Goal: Information Seeking & Learning: Learn about a topic

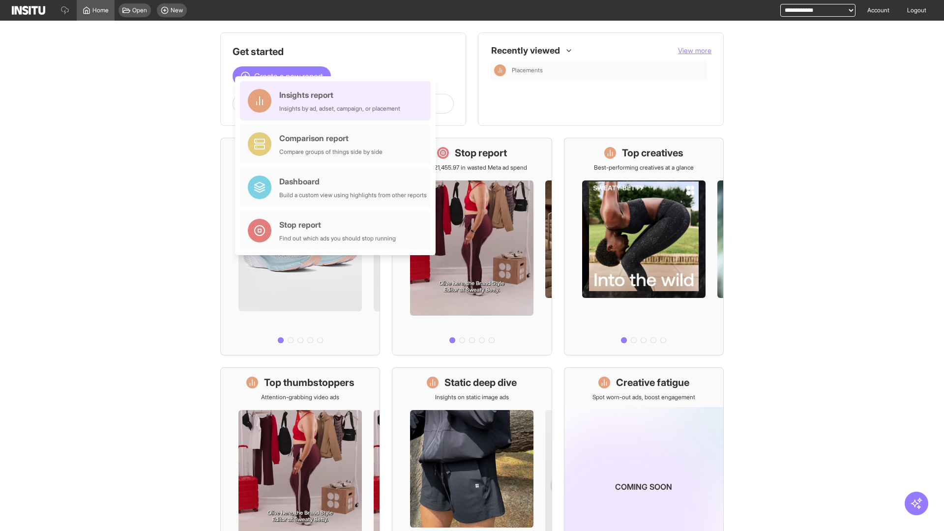
click at [338, 101] on div "Insights report Insights by ad, adset, campaign, or placement" at bounding box center [339, 101] width 121 height 24
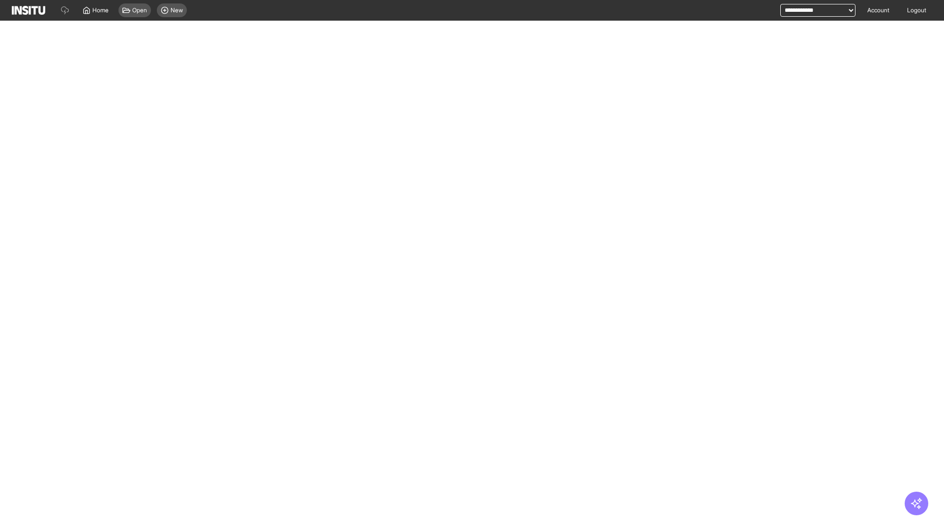
select select "**"
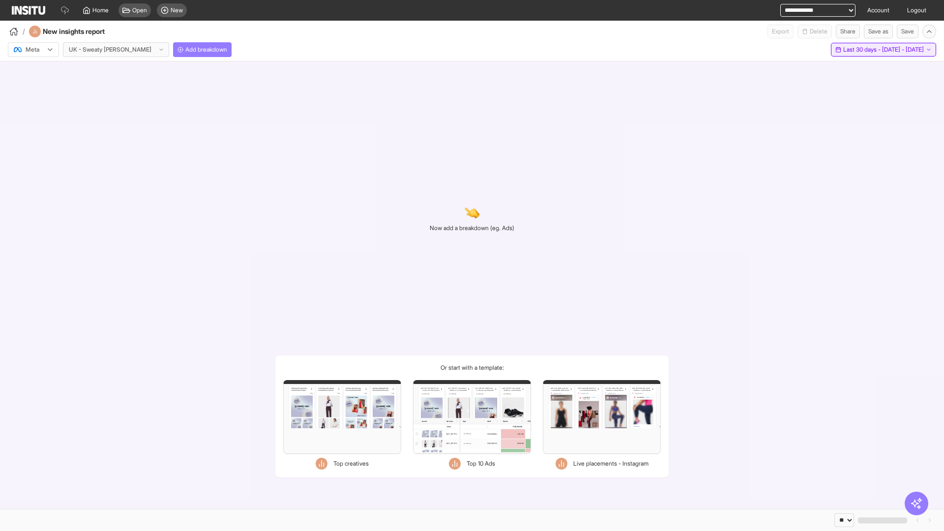
click at [864, 50] on span "Last 30 days - [DATE] - [DATE]" at bounding box center [883, 50] width 81 height 8
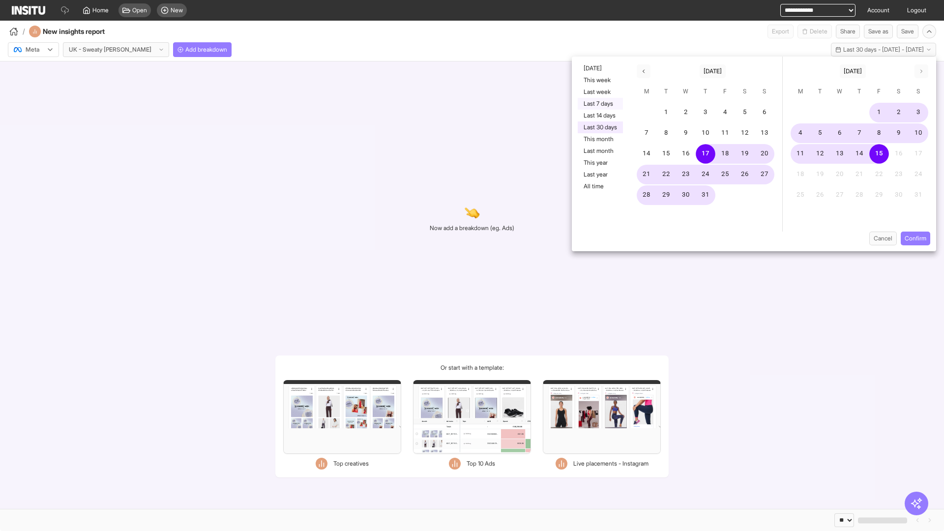
click at [599, 104] on button "Last 7 days" at bounding box center [599, 104] width 45 height 12
